Goal: Task Accomplishment & Management: Complete application form

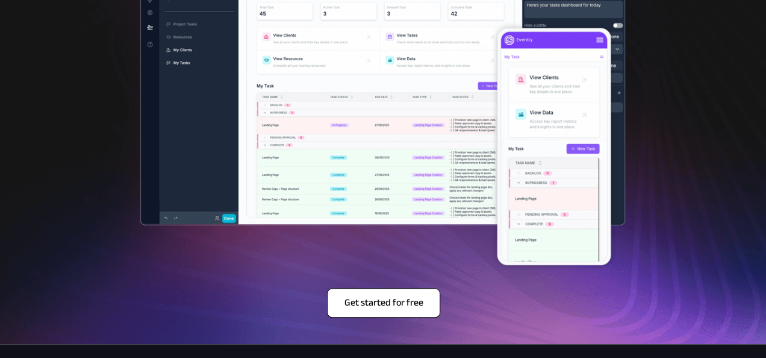
click at [360, 308] on span "Get started for free" at bounding box center [384, 302] width 112 height 11
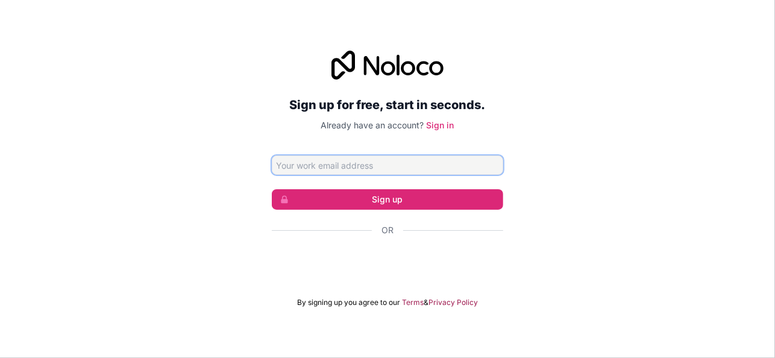
paste input "[EMAIL_ADDRESS][DOMAIN_NAME]"
type input "[EMAIL_ADDRESS][DOMAIN_NAME]"
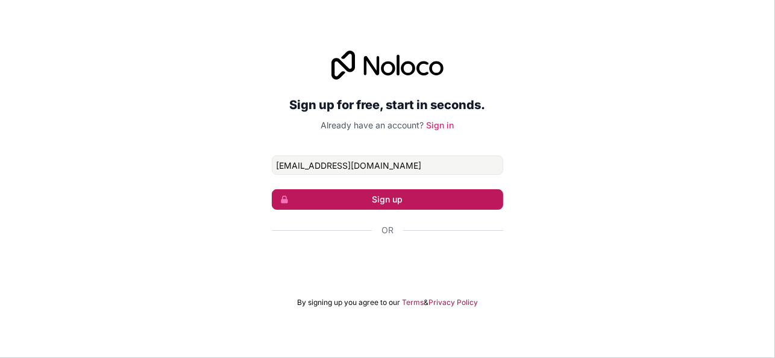
click at [350, 192] on button "Sign up" at bounding box center [387, 199] width 231 height 20
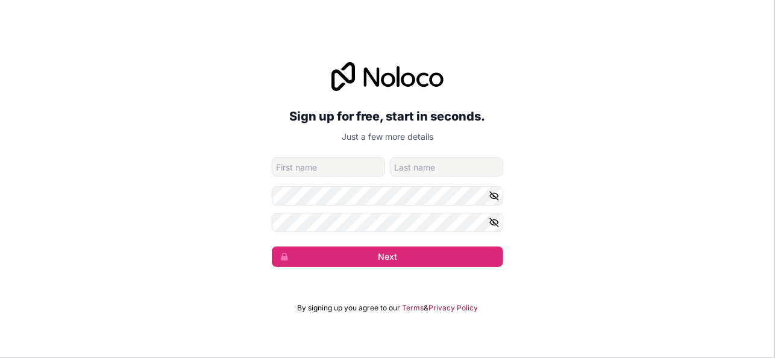
click at [322, 172] on input "given-name" at bounding box center [328, 166] width 113 height 19
type input "A"
type input "[PERSON_NAME]"
click at [441, 163] on input "family-name" at bounding box center [446, 166] width 113 height 19
type input "[PERSON_NAME]"
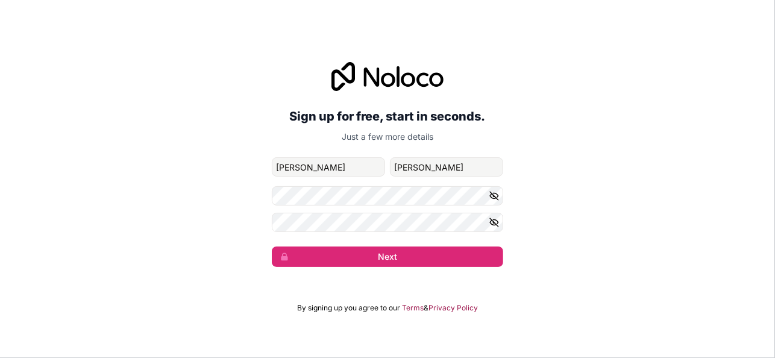
click at [499, 194] on button "button" at bounding box center [495, 195] width 14 height 19
click at [496, 222] on icon "button" at bounding box center [493, 222] width 11 height 11
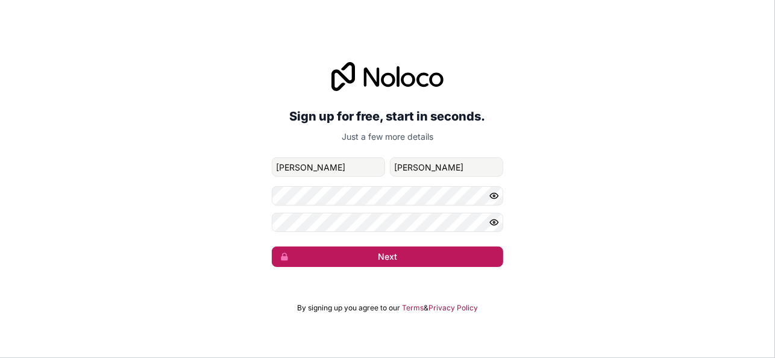
click at [393, 251] on button "Next" at bounding box center [387, 256] width 231 height 20
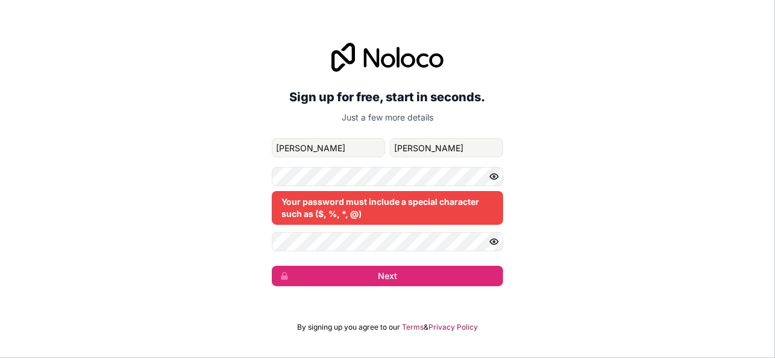
click at [302, 186] on div "Your password must include a special character such as ($, %, *, @)" at bounding box center [387, 196] width 231 height 58
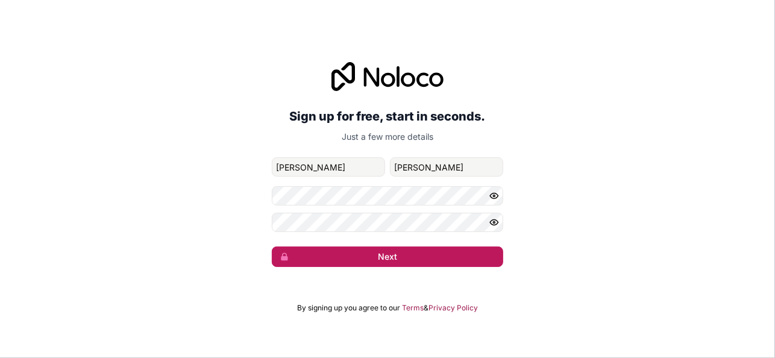
click at [349, 258] on button "Next" at bounding box center [387, 256] width 231 height 20
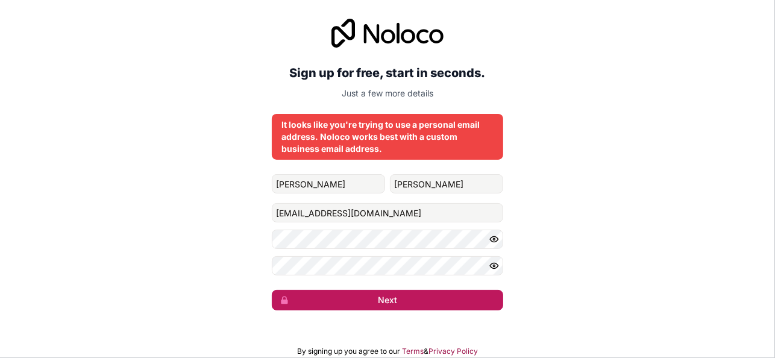
click at [376, 296] on button "Next" at bounding box center [387, 300] width 231 height 20
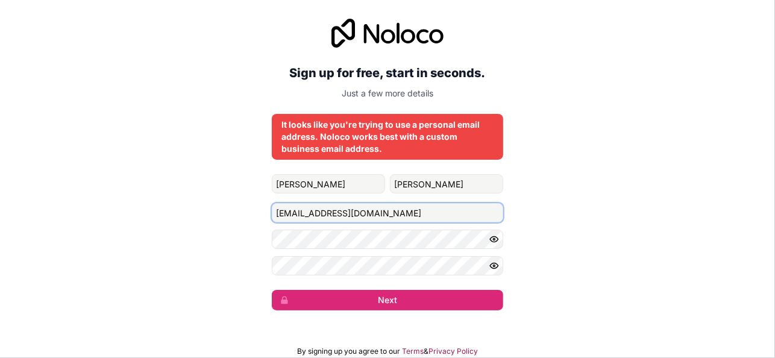
click at [314, 211] on input "ms6742104@gmail.com" at bounding box center [387, 212] width 231 height 19
paste input "ratribulta@necub.com"
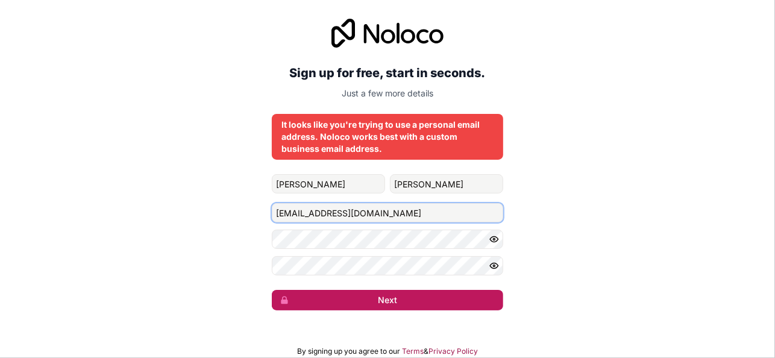
type input "ratribulta@necub.com"
click at [370, 301] on button "Next" at bounding box center [387, 300] width 231 height 20
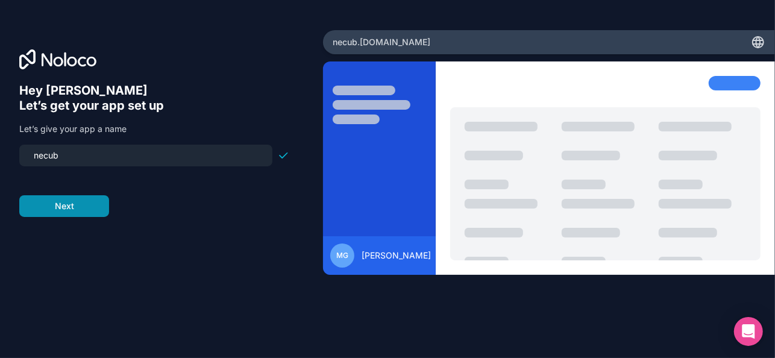
click at [72, 204] on button "Next" at bounding box center [64, 206] width 90 height 22
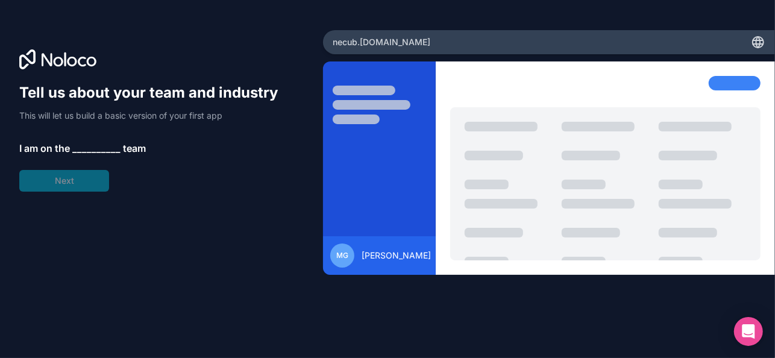
click at [89, 144] on span "__________" at bounding box center [96, 148] width 48 height 14
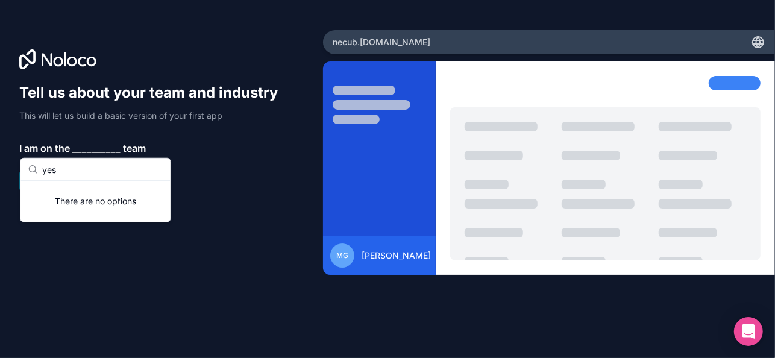
type input "yes"
click at [39, 172] on div "yes" at bounding box center [94, 169] width 149 height 22
click at [84, 198] on div "There are no options" at bounding box center [94, 201] width 149 height 41
click at [29, 169] on circle at bounding box center [32, 169] width 7 height 7
click at [51, 169] on input "yes" at bounding box center [102, 169] width 120 height 22
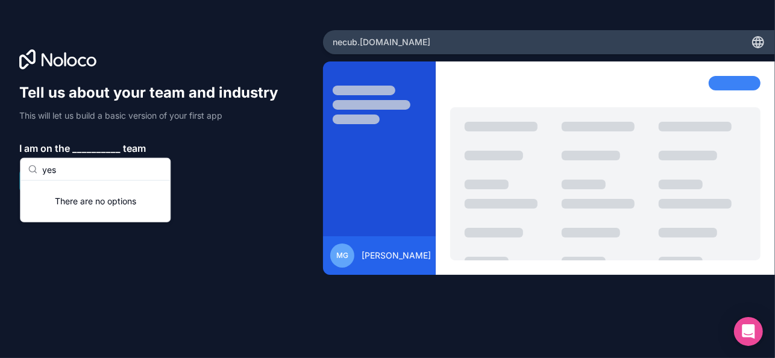
click at [51, 169] on input "yes" at bounding box center [102, 169] width 120 height 22
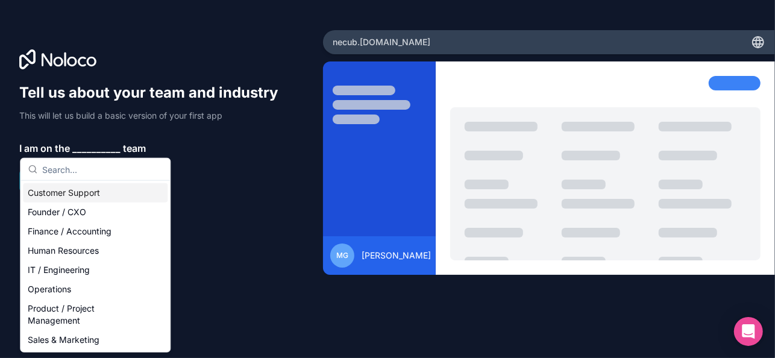
click at [72, 188] on div "Customer Support" at bounding box center [95, 192] width 145 height 19
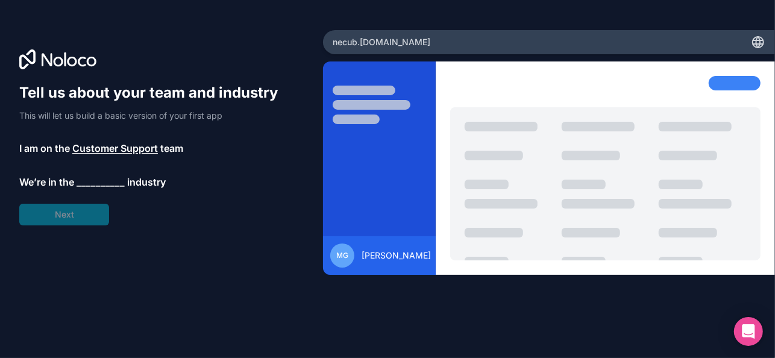
click at [72, 206] on div "Tell us about your team and industry This will let us build a basic version of …" at bounding box center [154, 154] width 270 height 142
click at [86, 178] on span "__________" at bounding box center [100, 182] width 48 height 14
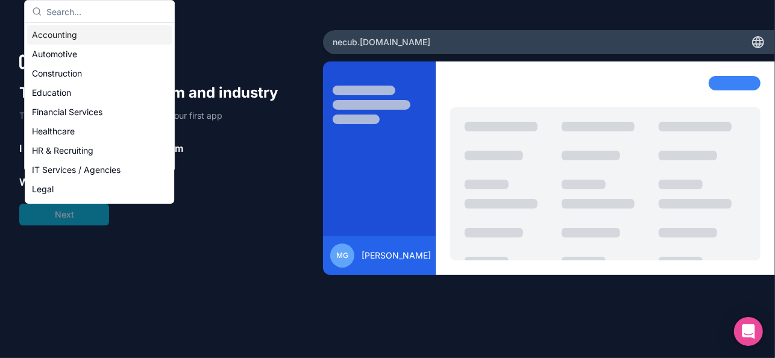
click at [55, 13] on input "text" at bounding box center [106, 12] width 120 height 22
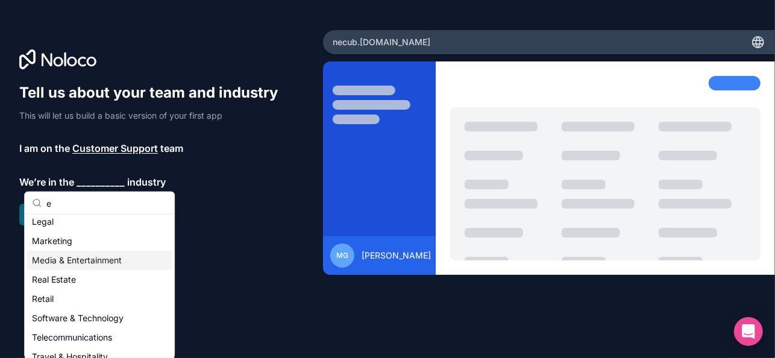
scroll to position [151, 0]
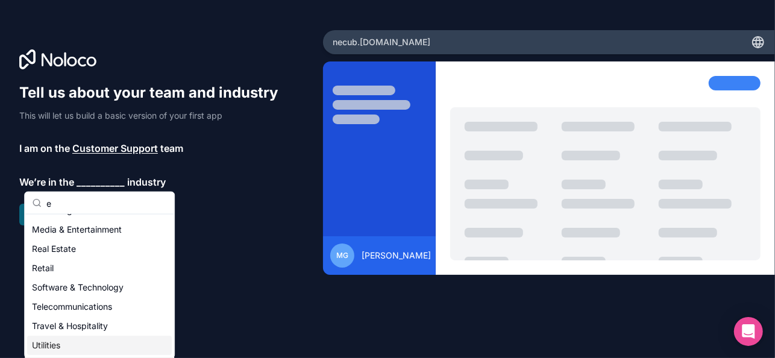
type input "e"
click at [66, 348] on div "Utilities" at bounding box center [99, 344] width 145 height 19
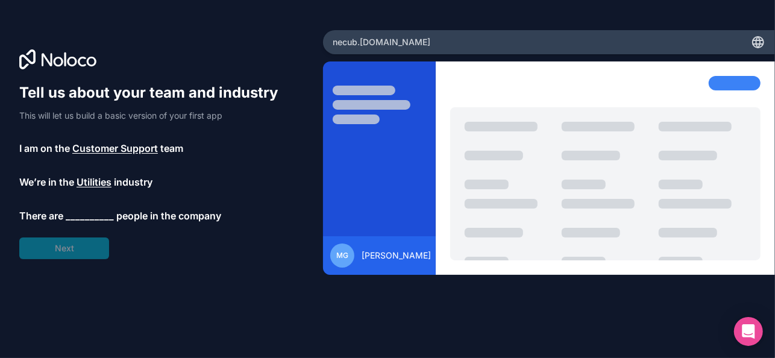
click at [80, 217] on span "__________" at bounding box center [90, 215] width 48 height 14
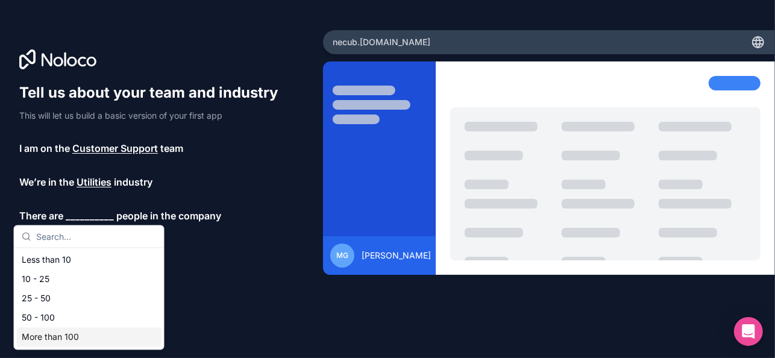
click at [49, 335] on div "More than 100" at bounding box center [89, 337] width 145 height 19
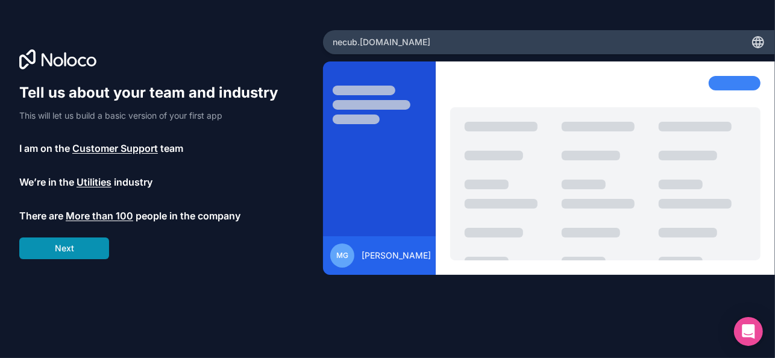
click at [86, 240] on button "Next" at bounding box center [64, 248] width 90 height 22
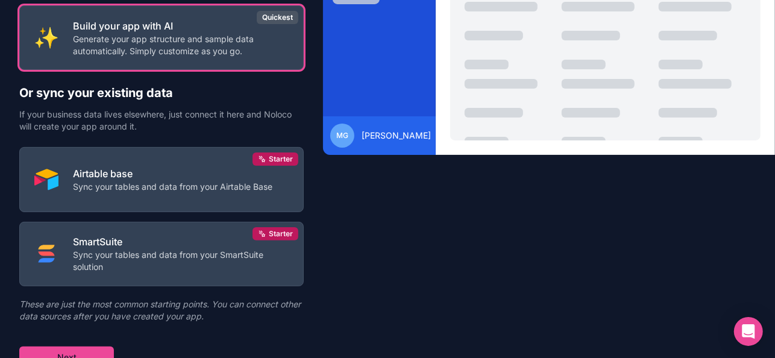
scroll to position [129, 0]
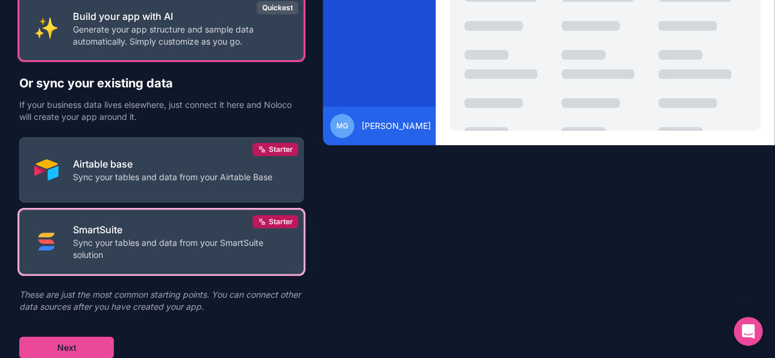
click at [134, 225] on p "SmartSuite" at bounding box center [181, 229] width 216 height 14
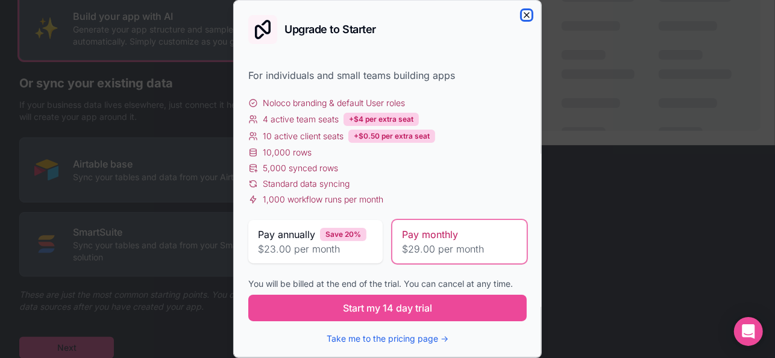
click at [524, 13] on icon "button" at bounding box center [526, 15] width 5 height 5
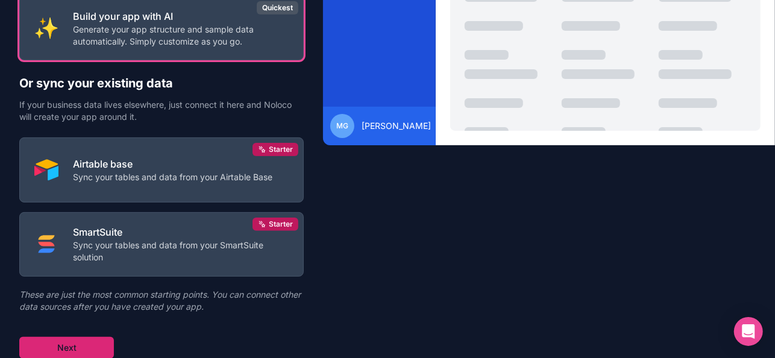
click at [69, 345] on button "Next" at bounding box center [66, 348] width 95 height 22
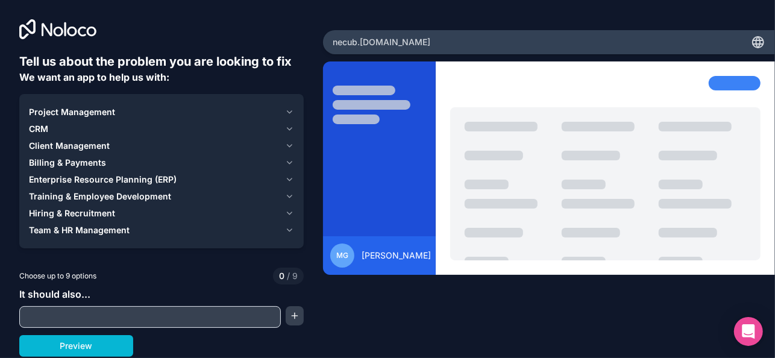
click at [163, 313] on input "text" at bounding box center [149, 316] width 255 height 17
click at [79, 339] on button "Preview" at bounding box center [76, 346] width 114 height 22
click at [108, 178] on span "Enterprise Resource Planning (ERP)" at bounding box center [103, 179] width 148 height 12
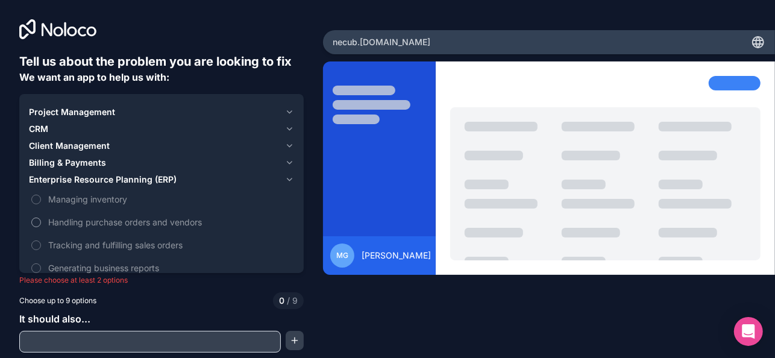
click at [40, 221] on button "Handling purchase orders and vendors" at bounding box center [36, 222] width 10 height 10
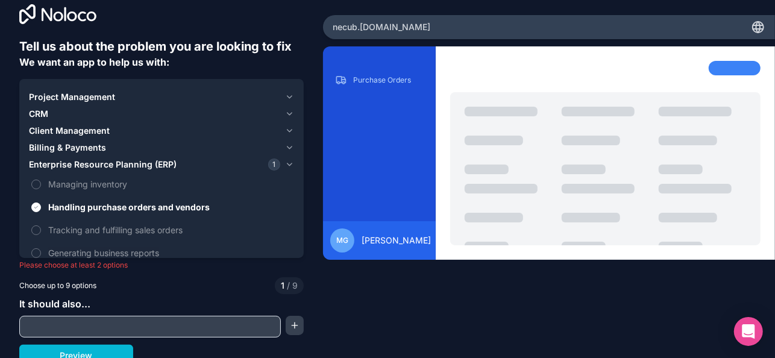
scroll to position [23, 0]
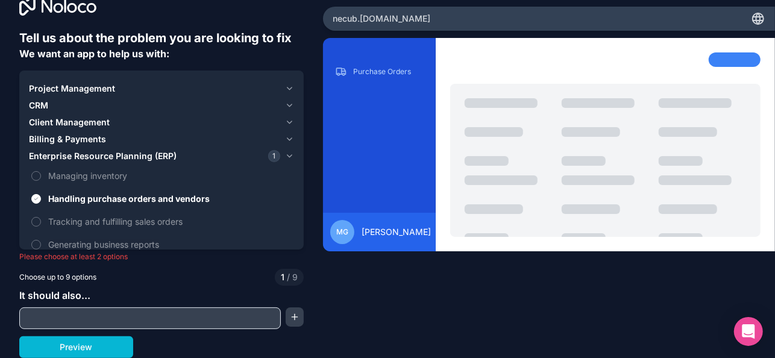
click at [87, 316] on input "text" at bounding box center [149, 318] width 255 height 17
click at [83, 345] on button "Preview" at bounding box center [76, 347] width 114 height 22
click at [107, 345] on button "Preview" at bounding box center [76, 347] width 114 height 22
click at [296, 316] on button "button" at bounding box center [293, 316] width 17 height 19
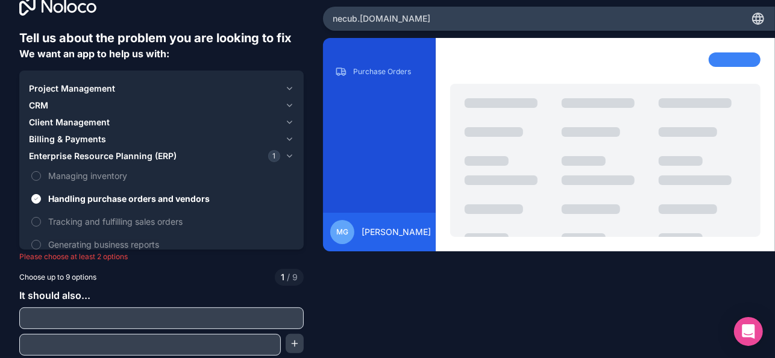
scroll to position [50, 0]
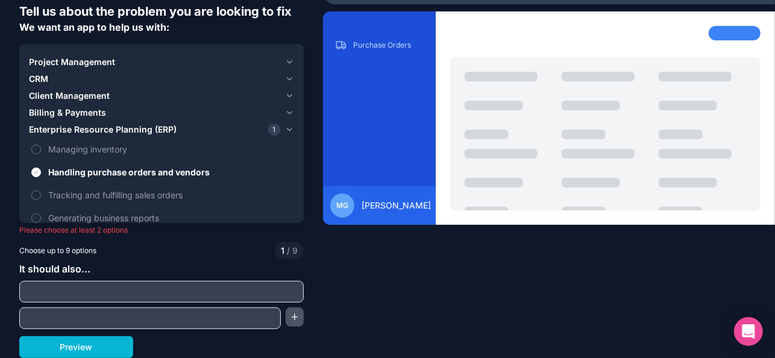
click at [285, 314] on button "button" at bounding box center [293, 316] width 17 height 19
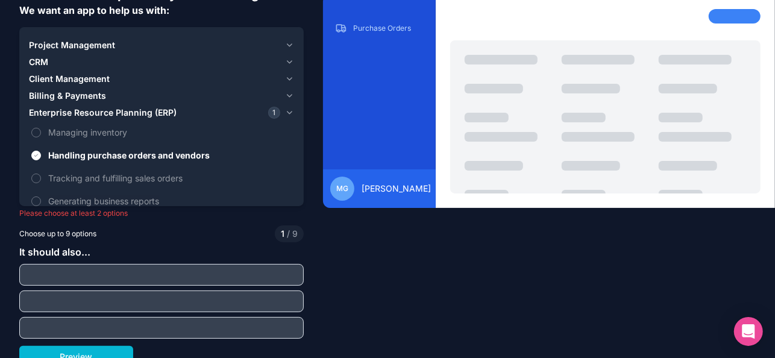
scroll to position [76, 0]
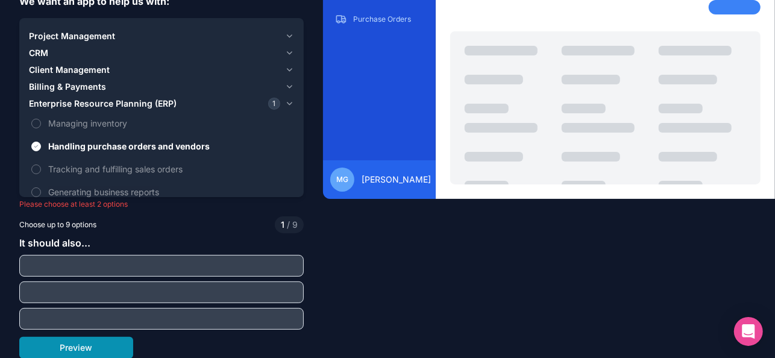
click at [66, 342] on button "Preview" at bounding box center [76, 348] width 114 height 22
click at [506, 255] on div "Tell us about the problem you are looking to fix We want an app to help us with…" at bounding box center [387, 179] width 775 height 358
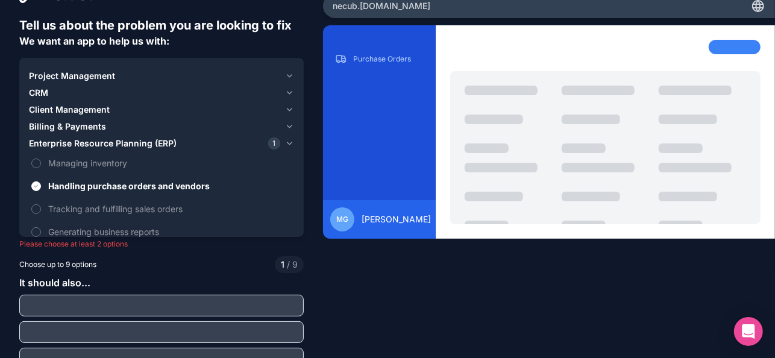
scroll to position [0, 0]
